Goal: Information Seeking & Learning: Learn about a topic

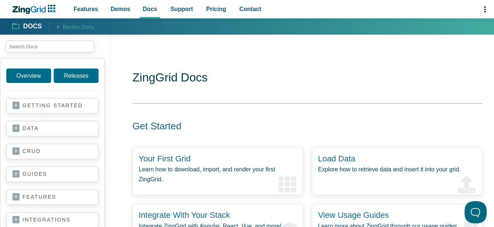
click at [0, 0] on span "Search" at bounding box center [0, 0] width 0 height 0
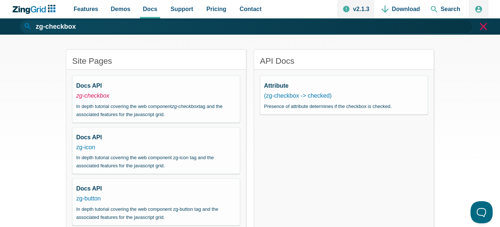
click at [91, 96] on em "zg-checkbox" at bounding box center [92, 95] width 33 height 6
type input "zg-checkbox"
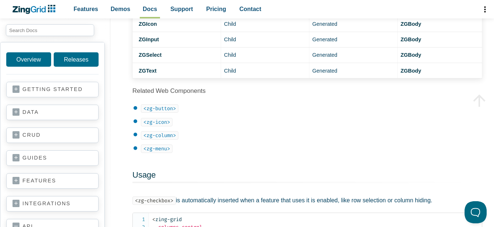
scroll to position [258, 0]
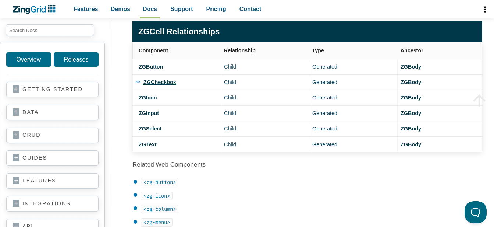
click at [151, 82] on strong "ZGCheckbox" at bounding box center [160, 82] width 33 height 6
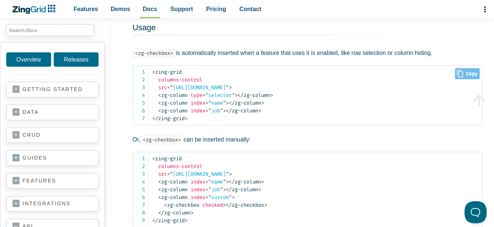
scroll to position [515, 0]
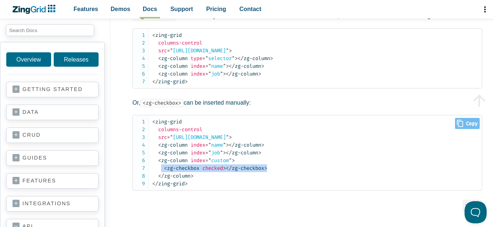
drag, startPoint x: 163, startPoint y: 170, endPoint x: 275, endPoint y: 168, distance: 112.3
click at [275, 168] on code "< zing-grid columns-control src = " https://cdn.zinggrid.com/datasets/user-role…" at bounding box center [317, 153] width 330 height 70
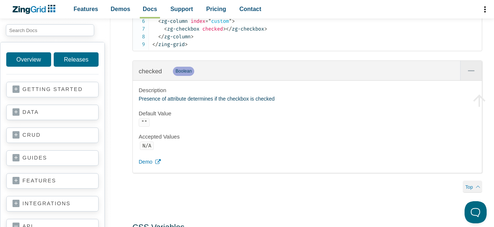
scroll to position [810, 0]
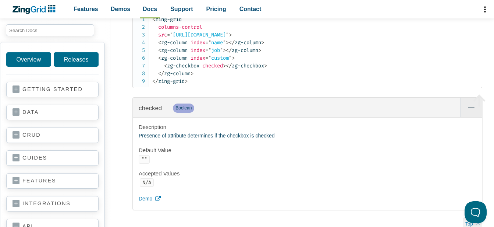
click at [247, 138] on p "Presence of attribute determines if the checkbox is checked" at bounding box center [308, 135] width 338 height 9
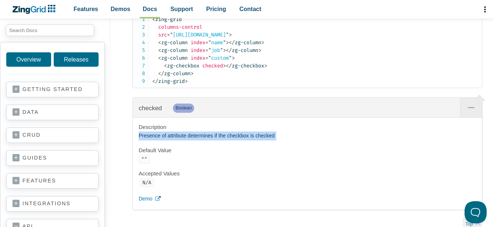
click at [247, 138] on p "Presence of attribute determines if the checkbox is checked" at bounding box center [308, 135] width 338 height 9
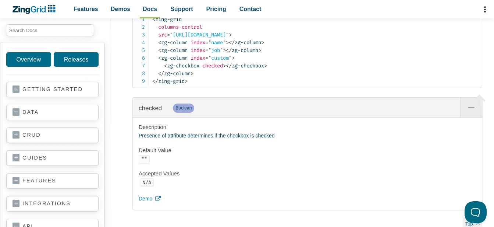
drag, startPoint x: 247, startPoint y: 138, endPoint x: 241, endPoint y: 154, distance: 16.3
click at [241, 154] on h4 "Default Value" at bounding box center [308, 150] width 338 height 7
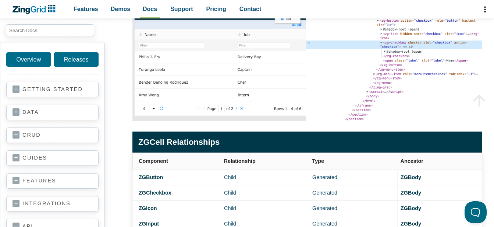
scroll to position [110, 0]
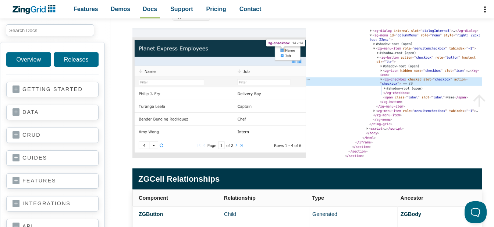
click at [250, 94] on img "App Content" at bounding box center [308, 92] width 350 height 129
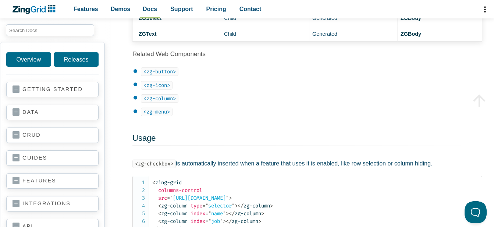
scroll to position [258, 0]
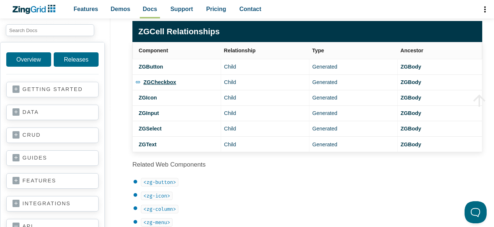
click at [157, 68] on link "ZGCheckbox" at bounding box center [173, 66] width 79 height 40
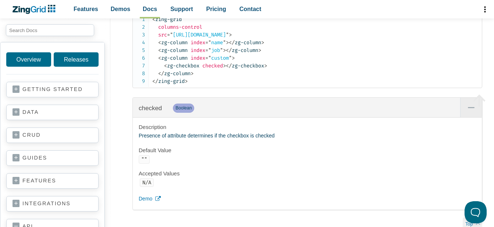
scroll to position [847, 0]
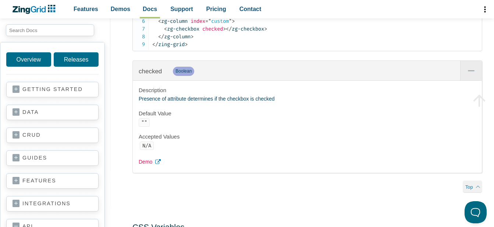
click at [148, 166] on span "Demo" at bounding box center [146, 162] width 14 height 9
